Goal: Information Seeking & Learning: Learn about a topic

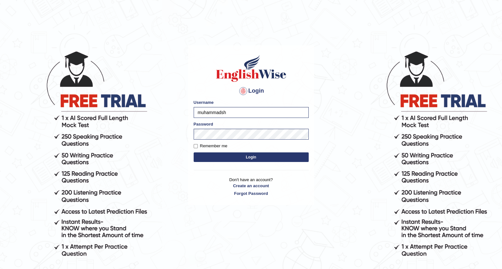
type input "muhammadsh"
click at [194, 153] on button "Login" at bounding box center [251, 158] width 115 height 10
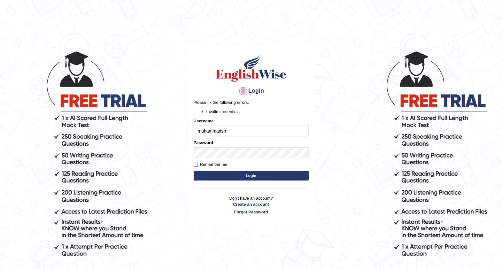
click at [183, 194] on body "Login Please fix the following errors: Invalid credentials Username muhammadsh …" at bounding box center [251, 159] width 502 height 269
click at [211, 179] on button "Login" at bounding box center [251, 176] width 115 height 10
type input "Muhammadshahrukhamjad"
click at [228, 174] on button "Login" at bounding box center [251, 176] width 115 height 10
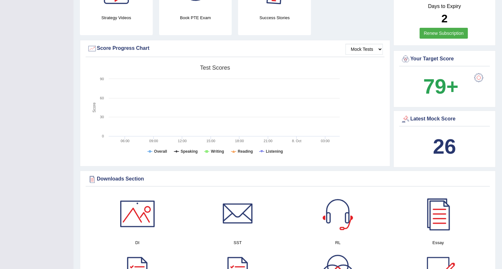
scroll to position [200, 0]
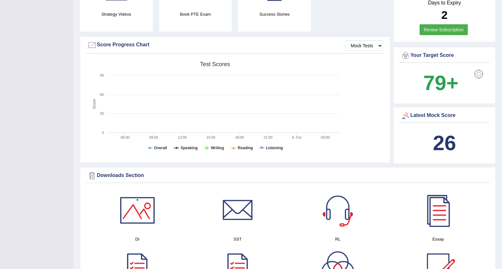
click at [440, 137] on b "26" at bounding box center [444, 142] width 23 height 23
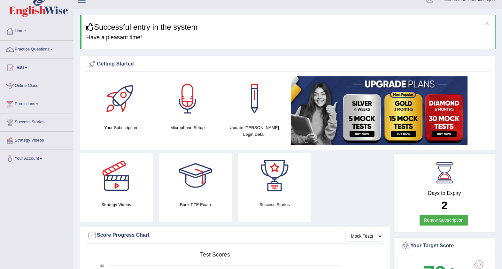
scroll to position [0, 0]
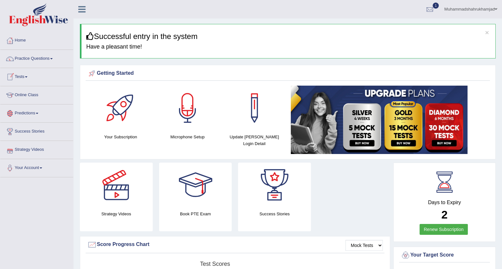
click at [24, 96] on link "Online Class" at bounding box center [36, 94] width 73 height 16
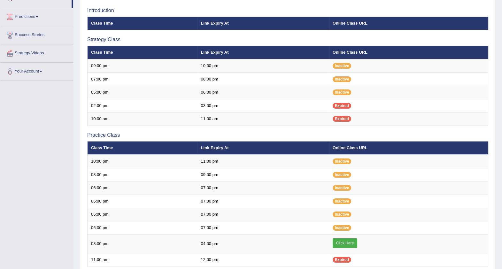
scroll to position [120, 0]
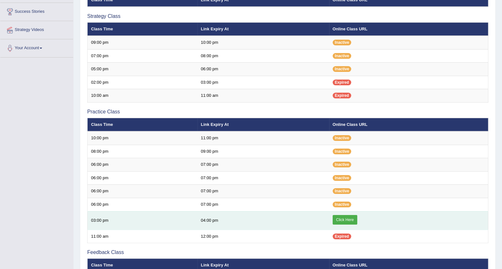
click at [343, 218] on link "Click Here" at bounding box center [345, 220] width 25 height 10
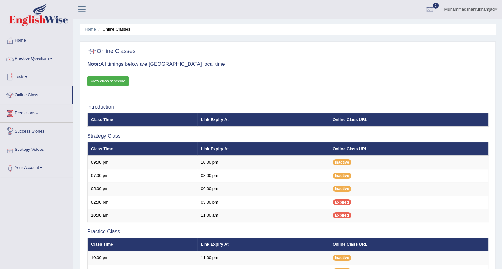
click at [24, 77] on link "Tests" at bounding box center [36, 76] width 73 height 16
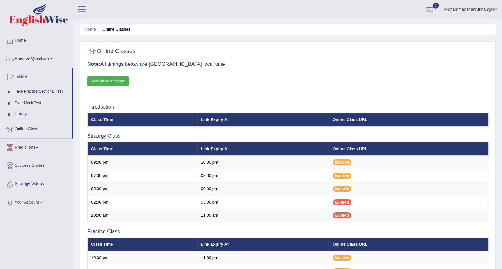
click at [25, 105] on link "Take Mock Test" at bounding box center [42, 104] width 60 height 12
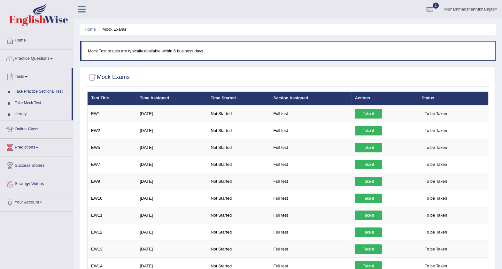
click at [27, 76] on link "Tests" at bounding box center [35, 76] width 71 height 16
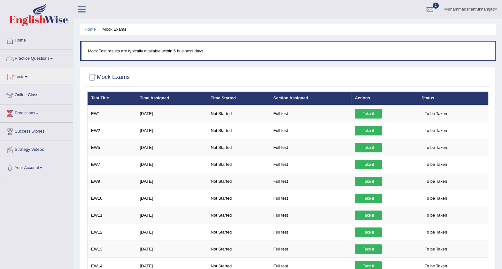
click at [52, 56] on link "Practice Questions" at bounding box center [36, 58] width 73 height 16
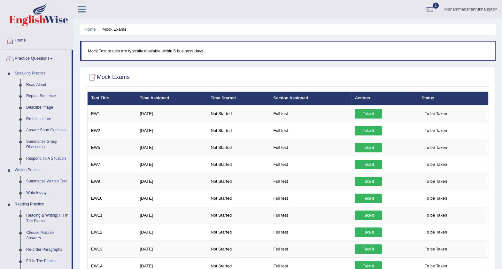
click at [38, 83] on link "Read Aloud" at bounding box center [47, 85] width 48 height 12
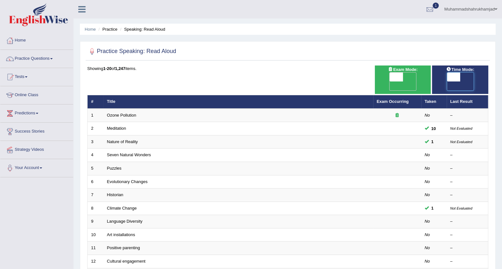
click at [458, 76] on span at bounding box center [453, 77] width 13 height 9
checkbox input "true"
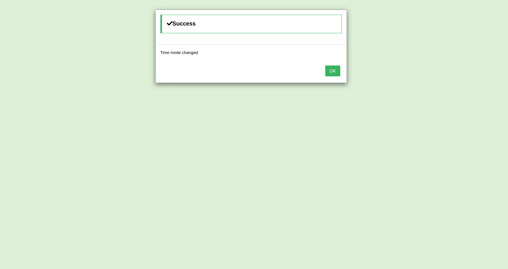
click at [332, 70] on button "OK" at bounding box center [333, 71] width 15 height 11
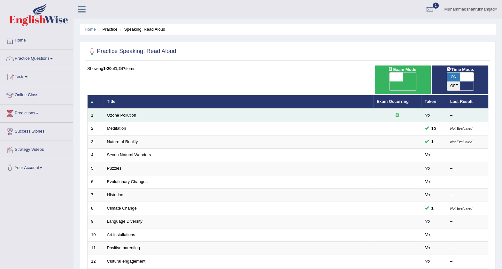
click at [121, 113] on link "Ozone Pollution" at bounding box center [121, 115] width 29 height 5
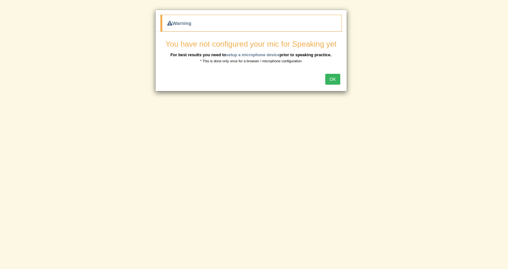
click at [333, 79] on button "OK" at bounding box center [333, 79] width 15 height 11
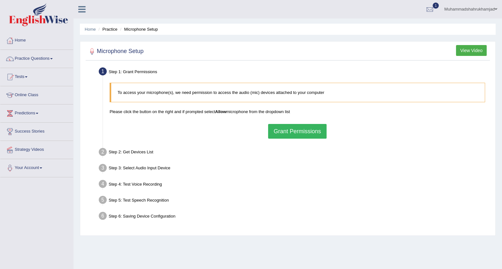
click at [295, 130] on button "Grant Permissions" at bounding box center [297, 131] width 58 height 15
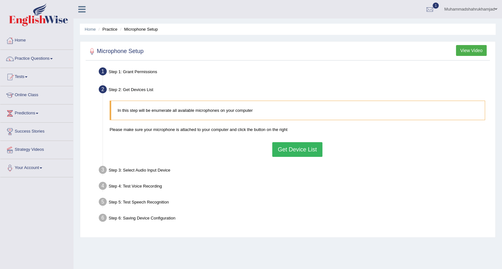
click at [288, 149] on button "Get Device List" at bounding box center [297, 149] width 50 height 15
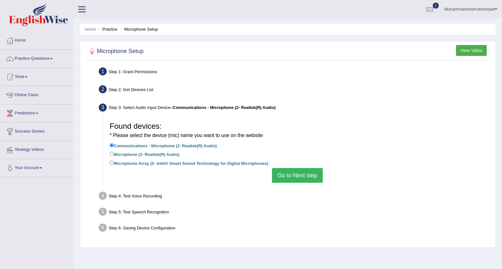
click at [291, 167] on li "Microphone Array (2- Intel® Smart Sound Technology for Digital Microphones)" at bounding box center [298, 164] width 376 height 9
click at [287, 174] on button "Go to Next step" at bounding box center [297, 175] width 51 height 15
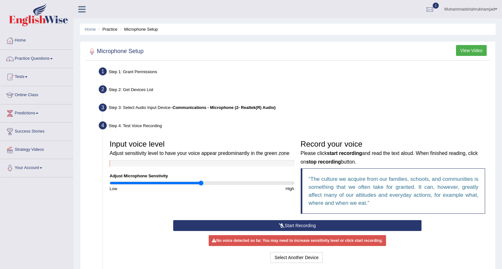
click at [303, 228] on button "Start Recording" at bounding box center [297, 225] width 248 height 11
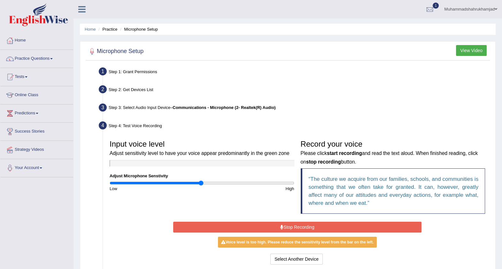
click at [274, 225] on button "Stop Recording" at bounding box center [297, 227] width 248 height 11
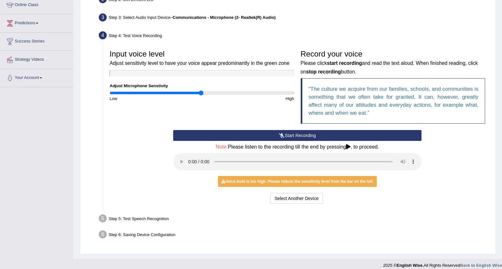
scroll to position [96, 0]
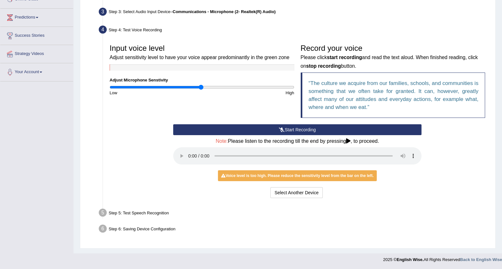
click at [350, 141] on icon at bounding box center [348, 140] width 4 height 5
click at [254, 175] on div "Voice level is too high. Please reduce the sensitivity level from the bar on th…" at bounding box center [297, 175] width 159 height 11
click at [280, 189] on button "Select Another Device" at bounding box center [297, 192] width 52 height 11
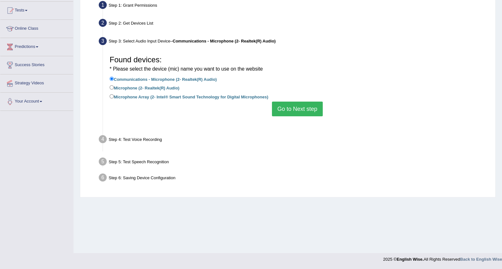
scroll to position [66, 0]
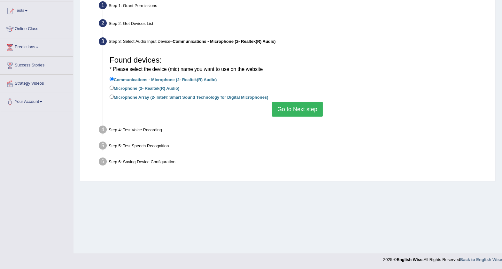
click at [302, 114] on button "Go to Next step" at bounding box center [297, 109] width 51 height 15
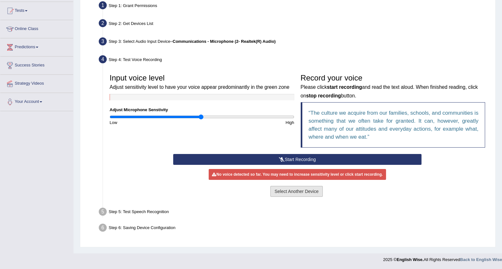
click at [300, 192] on button "Select Another Device" at bounding box center [297, 191] width 52 height 11
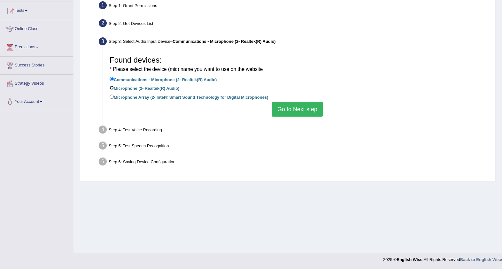
click at [112, 88] on input "Microphone (2- Realtek(R) Audio)" at bounding box center [112, 88] width 4 height 4
radio input "true"
click at [315, 112] on button "Go to Next step" at bounding box center [297, 109] width 51 height 15
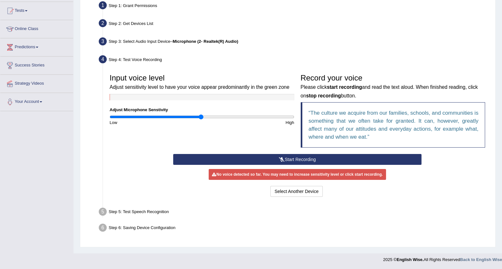
click at [311, 157] on button "Start Recording" at bounding box center [297, 159] width 248 height 11
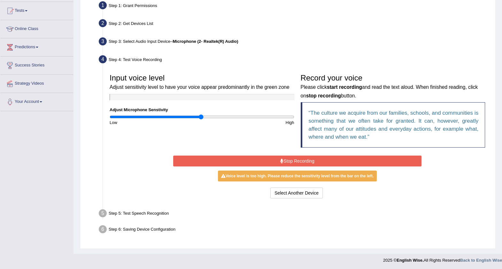
click at [310, 159] on button "Stop Recording" at bounding box center [297, 161] width 248 height 11
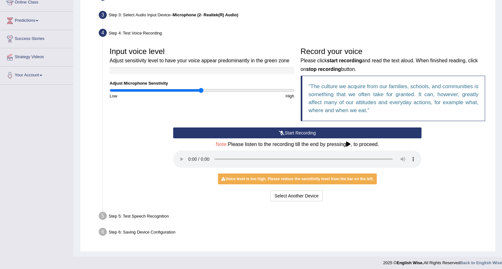
scroll to position [96, 0]
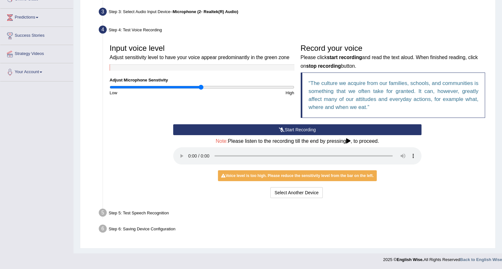
click at [301, 177] on div "Voice level is too high. Please reduce the sensitivity level from the bar on th…" at bounding box center [297, 175] width 159 height 11
click at [285, 129] on button "Start Recording" at bounding box center [297, 129] width 248 height 11
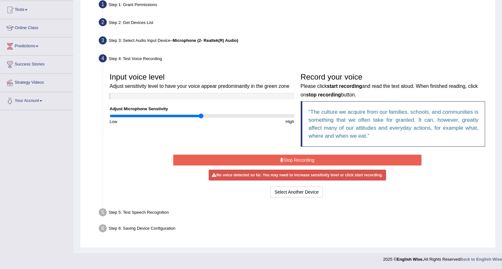
scroll to position [67, 0]
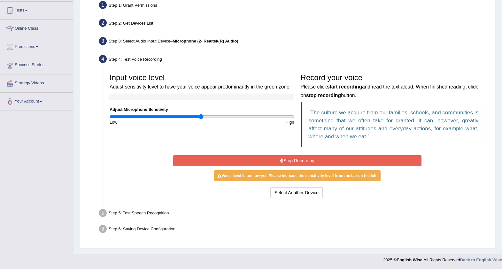
click at [283, 159] on button "Stop Recording" at bounding box center [297, 160] width 248 height 11
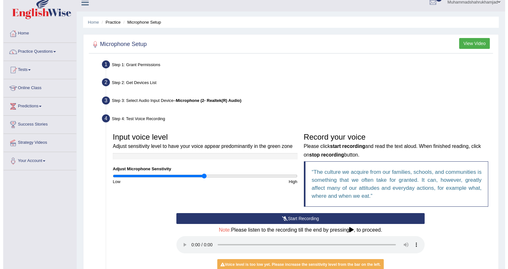
scroll to position [0, 0]
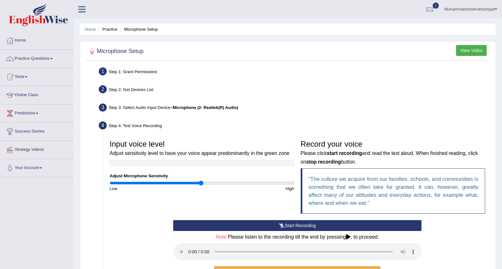
click at [480, 48] on button "View Video" at bounding box center [471, 50] width 31 height 11
